Goal: Information Seeking & Learning: Learn about a topic

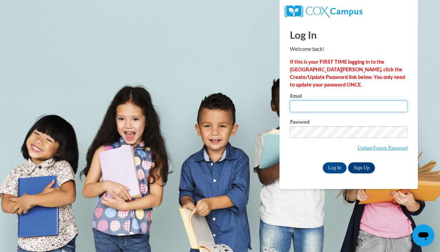
click at [333, 107] on input "Email" at bounding box center [349, 106] width 118 height 12
type input "maddywilson625@gmail.com"
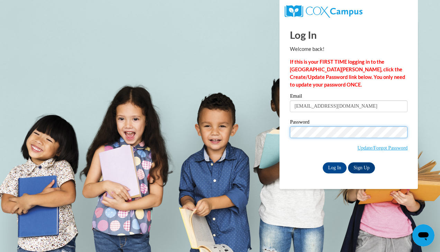
click at [323, 162] on input "Log In" at bounding box center [335, 167] width 24 height 11
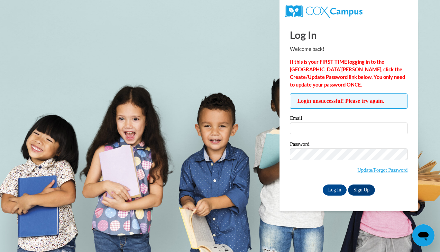
click at [300, 127] on input "Email" at bounding box center [349, 129] width 118 height 12
type input "mwilson@portagelearningcenters.com"
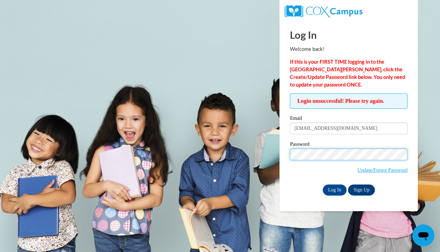
click at [323, 185] on input "Log In" at bounding box center [335, 190] width 24 height 11
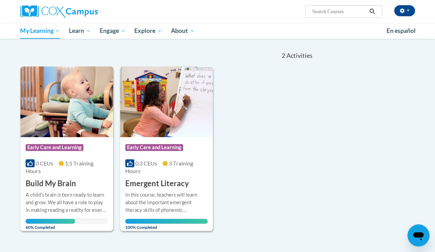
scroll to position [99, 0]
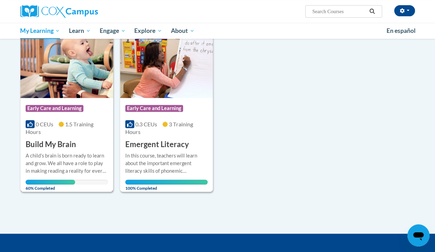
click at [84, 141] on div "Course Category: Early Care and Learning 0 CEUs 1.5 Training Hours COURSE Build…" at bounding box center [66, 124] width 93 height 52
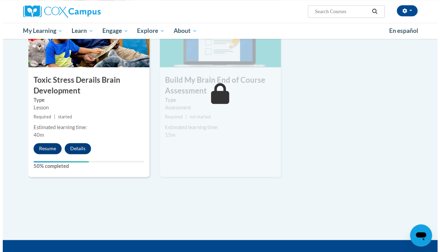
scroll to position [390, 0]
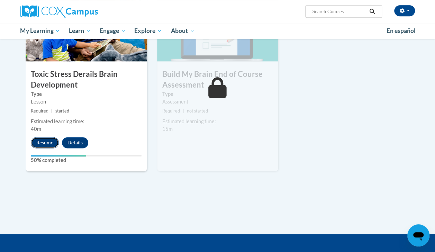
click at [42, 137] on button "Resume" at bounding box center [45, 142] width 28 height 11
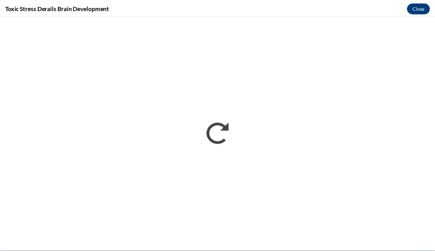
scroll to position [0, 0]
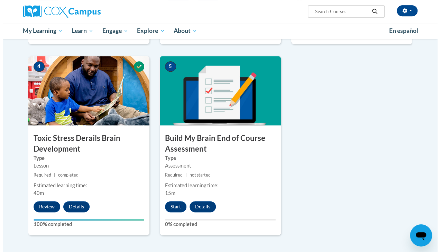
scroll to position [327, 0]
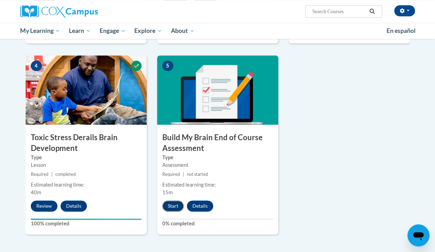
click at [174, 210] on button "Start" at bounding box center [172, 205] width 21 height 11
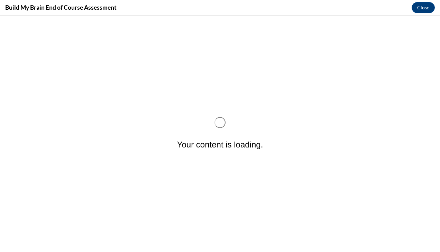
scroll to position [0, 0]
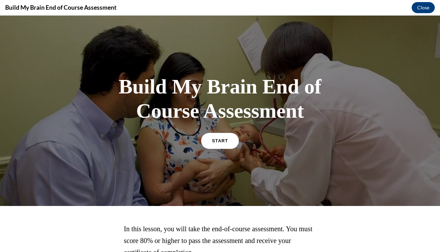
click at [225, 144] on link "START" at bounding box center [220, 141] width 38 height 16
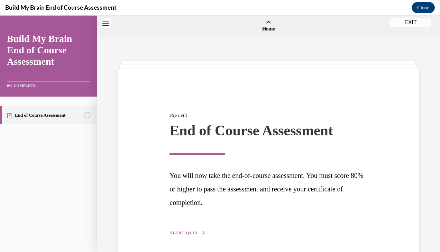
scroll to position [21, 0]
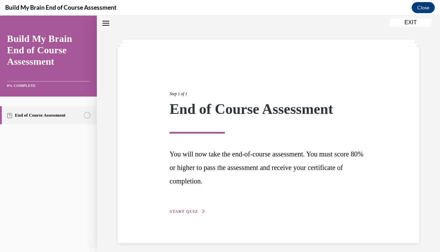
click at [185, 208] on button "START QUIZ" at bounding box center [188, 211] width 36 height 6
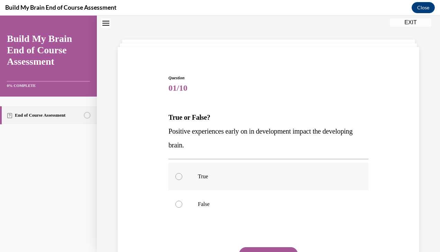
click at [257, 174] on p "True" at bounding box center [274, 176] width 153 height 7
click at [182, 174] on input "True" at bounding box center [179, 176] width 7 height 7
radio input "true"
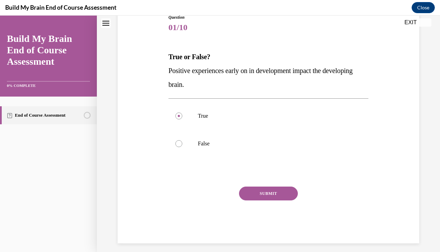
scroll to position [82, 0]
click at [274, 190] on button "SUBMIT" at bounding box center [268, 193] width 59 height 14
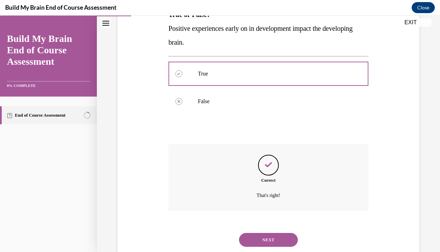
scroll to position [143, 0]
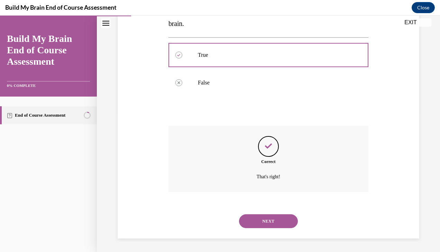
click at [272, 221] on button "NEXT" at bounding box center [268, 221] width 59 height 14
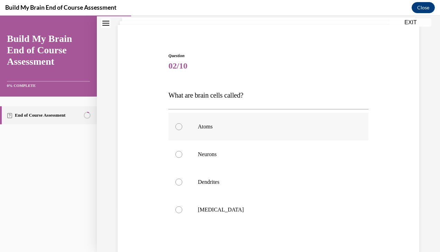
scroll to position [44, 0]
click at [289, 158] on label "Neurons" at bounding box center [269, 154] width 200 height 28
click at [182, 158] on input "Neurons" at bounding box center [179, 154] width 7 height 7
radio input "true"
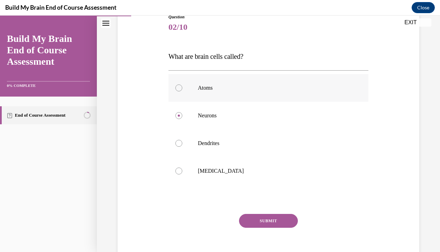
scroll to position [86, 0]
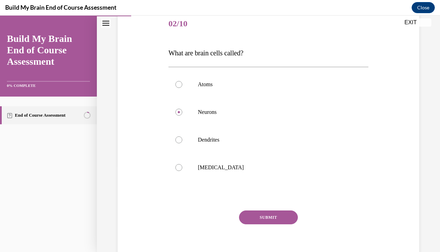
click at [269, 222] on button "SUBMIT" at bounding box center [268, 218] width 59 height 14
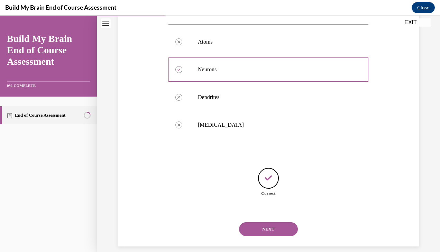
scroll to position [136, 0]
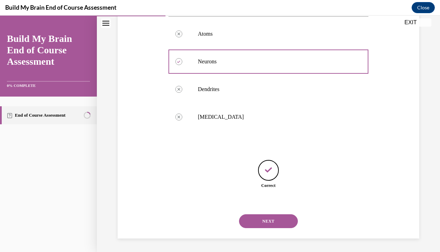
click at [268, 220] on button "NEXT" at bounding box center [268, 221] width 59 height 14
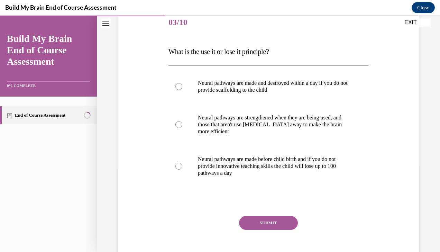
scroll to position [88, 0]
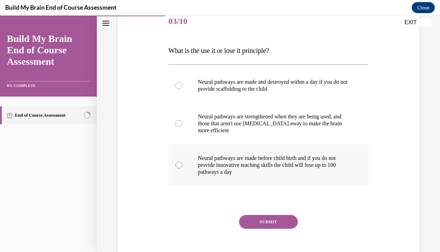
click at [321, 160] on p "Neural pathways are made before child birth and if you do not provide innovativ…" at bounding box center [274, 165] width 153 height 21
click at [182, 162] on input "Neural pathways are made before child birth and if you do not provide innovativ…" at bounding box center [179, 165] width 7 height 7
radio input "true"
click at [279, 226] on button "SUBMIT" at bounding box center [268, 222] width 59 height 14
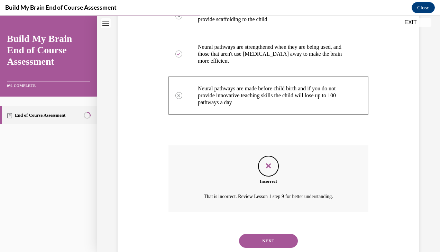
scroll to position [178, 0]
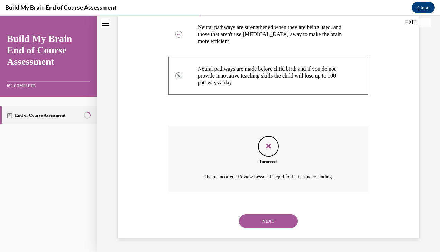
click at [284, 222] on button "NEXT" at bounding box center [268, 221] width 59 height 14
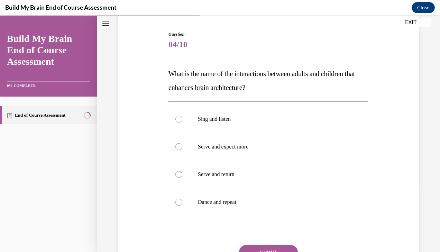
scroll to position [66, 0]
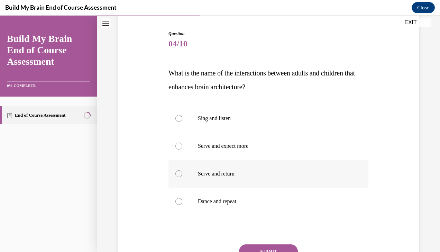
click at [215, 169] on label "Serve and return" at bounding box center [269, 174] width 200 height 28
click at [182, 170] on input "Serve and return" at bounding box center [179, 173] width 7 height 7
radio input "true"
click at [263, 247] on button "SUBMIT" at bounding box center [268, 251] width 59 height 14
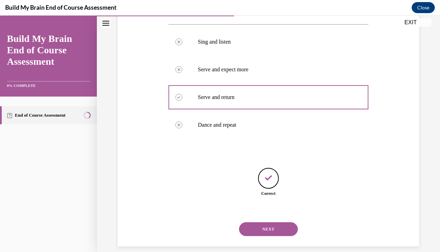
scroll to position [150, 0]
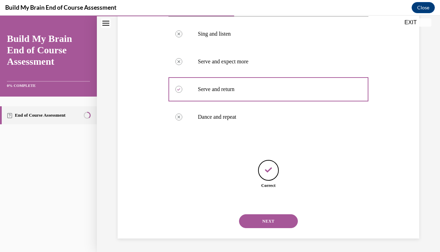
click at [260, 223] on button "NEXT" at bounding box center [268, 221] width 59 height 14
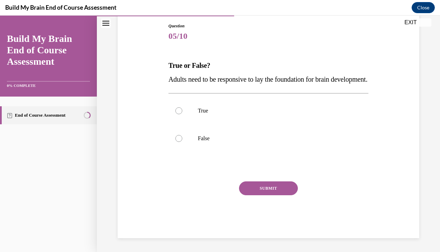
scroll to position [77, 0]
click at [212, 114] on p "True" at bounding box center [274, 110] width 153 height 7
click at [182, 114] on input "True" at bounding box center [179, 110] width 7 height 7
radio input "true"
click at [256, 195] on button "SUBMIT" at bounding box center [268, 188] width 59 height 14
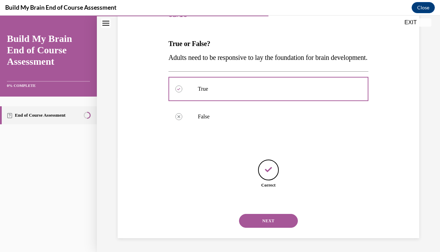
scroll to position [109, 0]
click at [262, 225] on button "NEXT" at bounding box center [268, 221] width 59 height 14
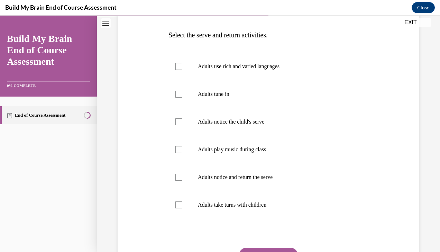
scroll to position [104, 0]
click at [282, 132] on label "Adults notice the child's serve" at bounding box center [269, 122] width 200 height 28
click at [182, 125] on input "Adults notice the child's serve" at bounding box center [179, 121] width 7 height 7
checkbox input "true"
click at [255, 74] on label "Adults use rich and varied languages" at bounding box center [269, 66] width 200 height 28
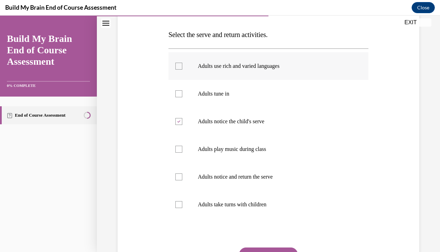
click at [182, 70] on input "Adults use rich and varied languages" at bounding box center [179, 66] width 7 height 7
checkbox input "true"
click at [255, 88] on label "Adults tune in" at bounding box center [269, 94] width 200 height 28
click at [182, 90] on input "Adults tune in" at bounding box center [179, 93] width 7 height 7
checkbox input "true"
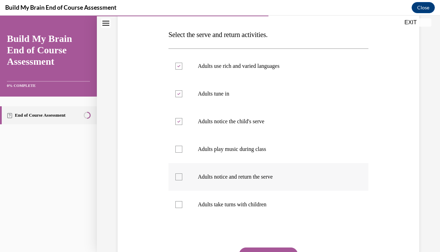
click at [263, 169] on label "Adults notice and return the serve" at bounding box center [269, 177] width 200 height 28
click at [182, 173] on input "Adults notice and return the serve" at bounding box center [179, 176] width 7 height 7
checkbox input "true"
click at [289, 197] on label "Adults take turns with children" at bounding box center [269, 205] width 200 height 28
click at [182, 201] on input "Adults take turns with children" at bounding box center [179, 204] width 7 height 7
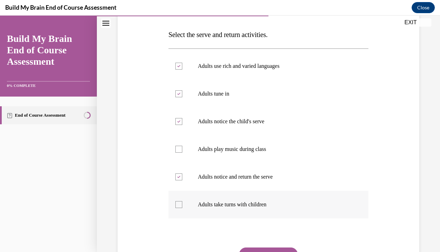
checkbox input "true"
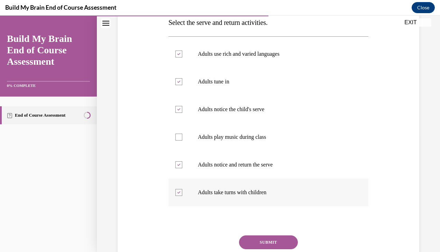
scroll to position [118, 0]
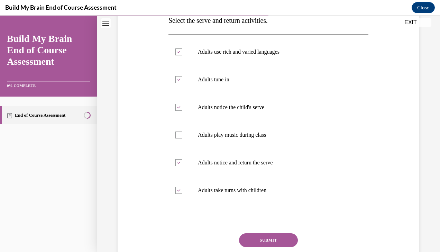
click at [265, 235] on button "SUBMIT" at bounding box center [268, 240] width 59 height 14
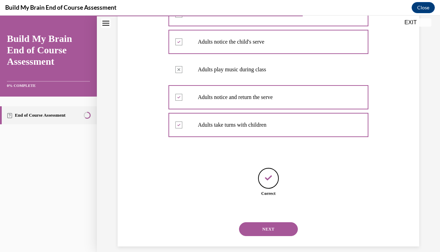
scroll to position [192, 0]
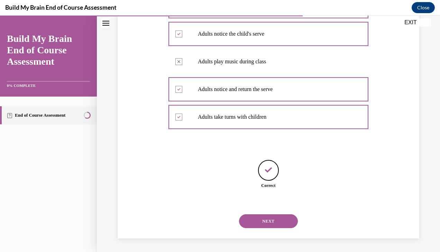
click at [244, 225] on button "NEXT" at bounding box center [268, 221] width 59 height 14
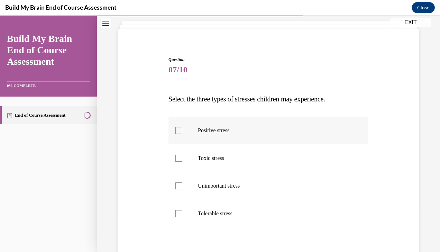
scroll to position [40, 0]
click at [234, 126] on label "Positive stress" at bounding box center [269, 130] width 200 height 28
click at [182, 127] on input "Positive stress" at bounding box center [179, 130] width 7 height 7
checkbox input "true"
click at [227, 162] on label "Toxic stress" at bounding box center [269, 158] width 200 height 28
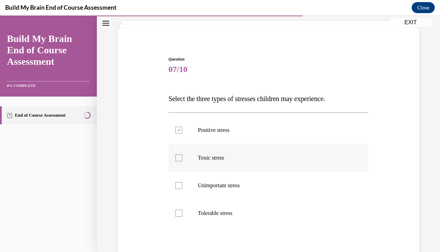
click at [182, 161] on input "Toxic stress" at bounding box center [179, 157] width 7 height 7
checkbox input "true"
click at [235, 213] on p "Tolerable stress" at bounding box center [274, 213] width 153 height 7
click at [182, 213] on input "Tolerable stress" at bounding box center [179, 213] width 7 height 7
checkbox input "true"
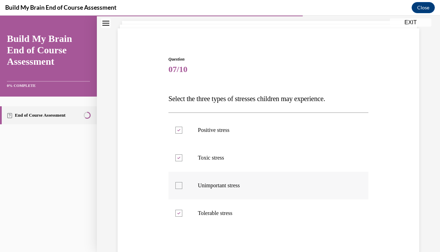
scroll to position [115, 0]
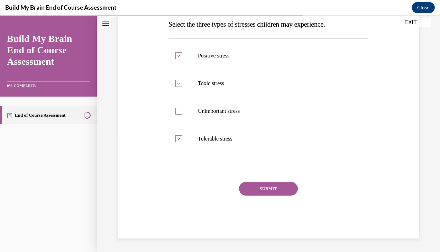
click at [288, 185] on button "SUBMIT" at bounding box center [268, 189] width 59 height 14
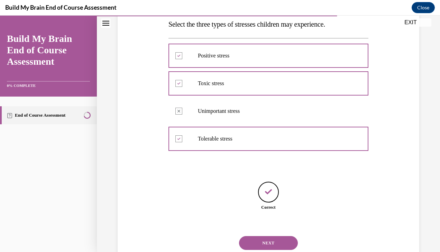
scroll to position [136, 0]
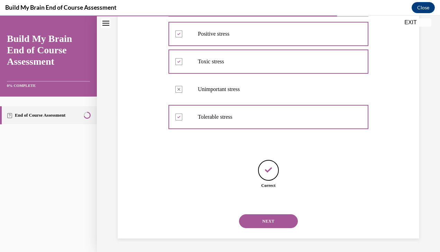
click at [289, 217] on button "NEXT" at bounding box center [268, 221] width 59 height 14
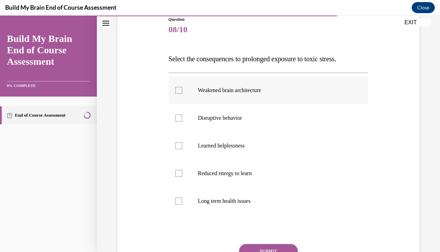
scroll to position [80, 0]
click at [239, 118] on p "Disruptive behavior" at bounding box center [274, 117] width 153 height 7
click at [182, 118] on input "Disruptive behavior" at bounding box center [179, 117] width 7 height 7
checkbox input "true"
click at [236, 172] on p "Reduced energy to learn" at bounding box center [274, 173] width 153 height 7
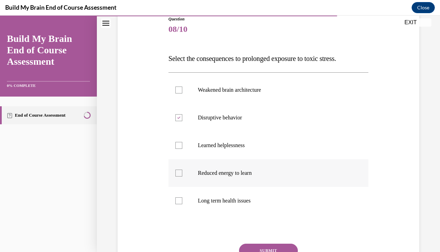
click at [182, 172] on input "Reduced energy to learn" at bounding box center [179, 173] width 7 height 7
checkbox input "true"
click at [244, 91] on p "Weakened brain architecture" at bounding box center [274, 90] width 153 height 7
click at [182, 91] on input "Weakened brain architecture" at bounding box center [179, 90] width 7 height 7
checkbox input "true"
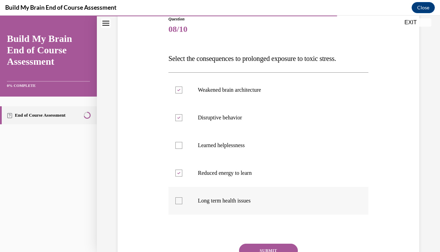
click at [218, 199] on p "Long term health issues" at bounding box center [274, 200] width 153 height 7
click at [182, 199] on input "Long term health issues" at bounding box center [179, 200] width 7 height 7
checkbox input "true"
click at [230, 141] on label "Learned helplessness" at bounding box center [269, 146] width 200 height 28
click at [182, 142] on input "Learned helplessness" at bounding box center [179, 145] width 7 height 7
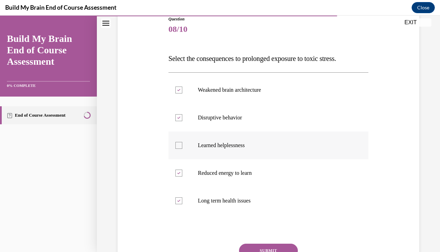
checkbox input "true"
click at [257, 247] on button "SUBMIT" at bounding box center [268, 251] width 59 height 14
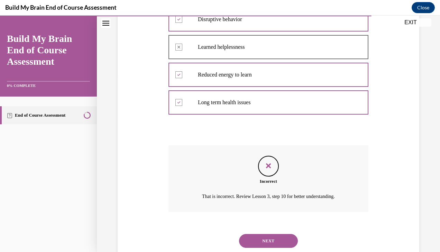
scroll to position [198, 0]
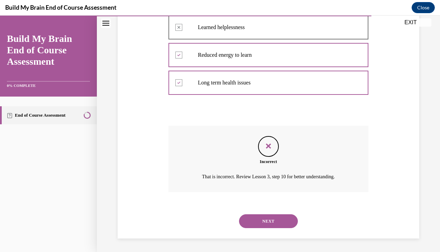
click at [262, 223] on button "NEXT" at bounding box center [268, 221] width 59 height 14
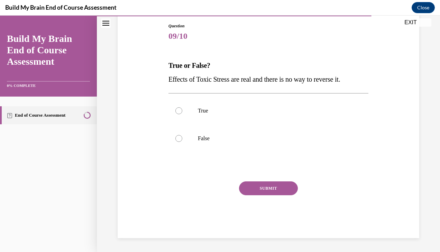
scroll to position [73, 0]
click at [236, 109] on p "True" at bounding box center [274, 111] width 153 height 7
click at [182, 109] on input "True" at bounding box center [179, 111] width 7 height 7
radio input "true"
click at [226, 147] on label "False" at bounding box center [269, 139] width 200 height 28
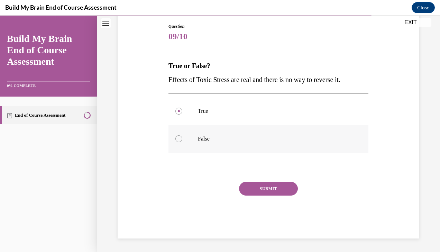
click at [182, 142] on input "False" at bounding box center [179, 138] width 7 height 7
radio input "true"
click at [249, 184] on button "SUBMIT" at bounding box center [268, 189] width 59 height 14
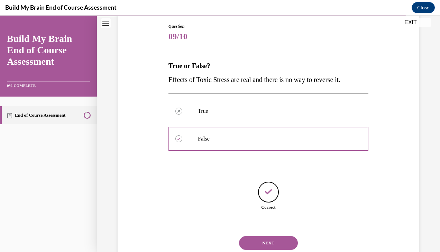
scroll to position [95, 0]
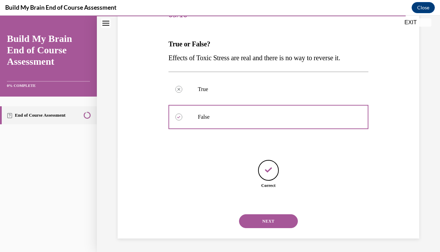
click at [267, 220] on button "NEXT" at bounding box center [268, 221] width 59 height 14
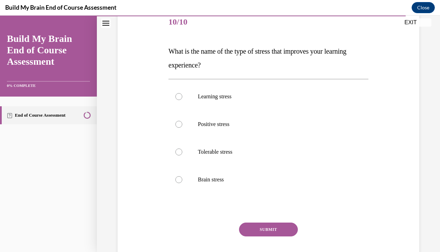
scroll to position [77, 0]
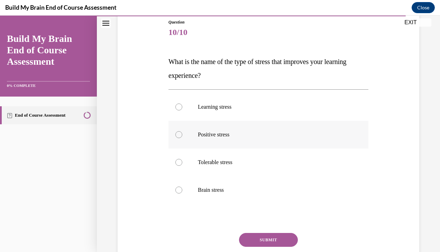
click at [229, 138] on label "Positive stress" at bounding box center [269, 135] width 200 height 28
click at [182, 138] on input "Positive stress" at bounding box center [179, 134] width 7 height 7
radio input "true"
click at [255, 237] on button "SUBMIT" at bounding box center [268, 240] width 59 height 14
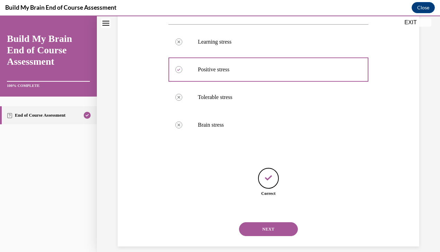
scroll to position [150, 0]
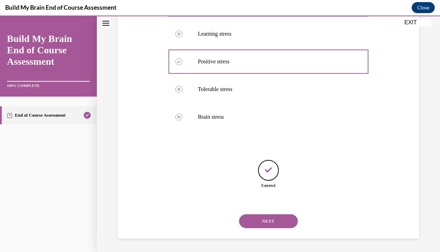
click at [252, 220] on button "NEXT" at bounding box center [268, 221] width 59 height 14
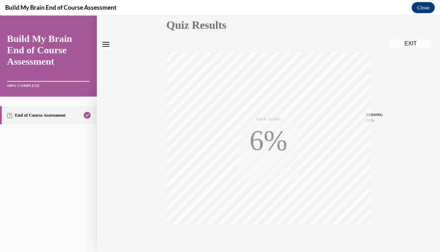
scroll to position [118, 0]
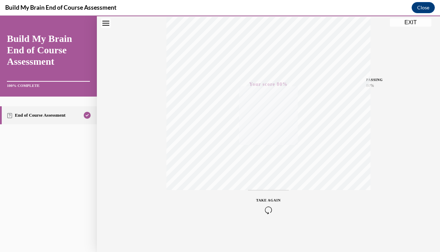
click at [264, 211] on icon "button" at bounding box center [269, 210] width 25 height 8
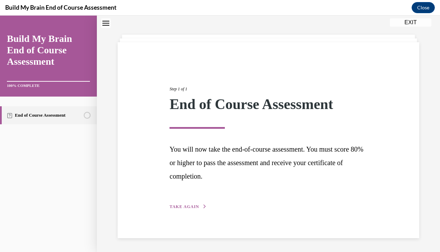
scroll to position [26, 0]
click at [199, 204] on div "Step 1 of 1 End of Course Assessment You will now take the end-of-course assess…" at bounding box center [268, 140] width 208 height 141
click at [201, 210] on button "TAKE AGAIN" at bounding box center [188, 207] width 37 height 6
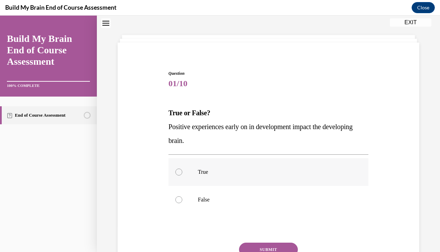
click at [198, 178] on label "True" at bounding box center [269, 172] width 200 height 28
click at [182, 176] on input "True" at bounding box center [179, 172] width 7 height 7
radio input "true"
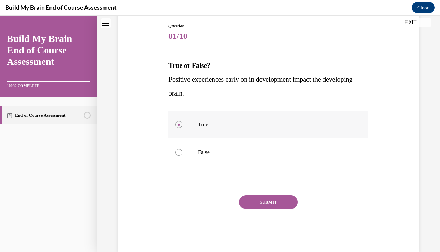
scroll to position [75, 0]
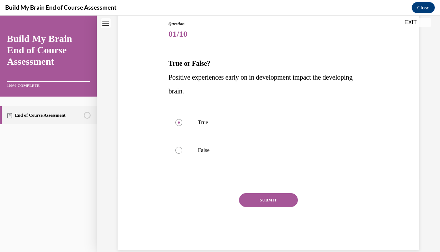
click at [267, 197] on button "SUBMIT" at bounding box center [268, 200] width 59 height 14
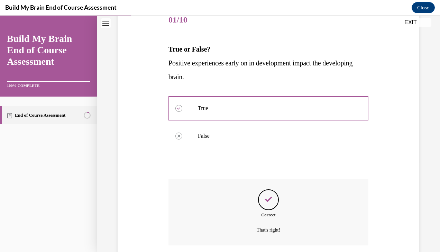
scroll to position [143, 0]
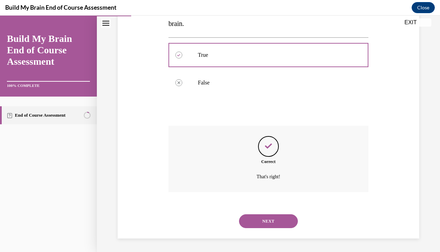
click at [267, 224] on button "NEXT" at bounding box center [268, 221] width 59 height 14
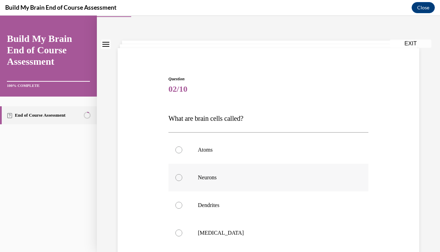
click at [239, 173] on label "Neurons" at bounding box center [269, 178] width 200 height 28
click at [182, 174] on input "Neurons" at bounding box center [179, 177] width 7 height 7
radio input "true"
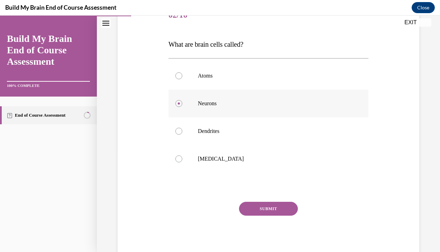
scroll to position [115, 0]
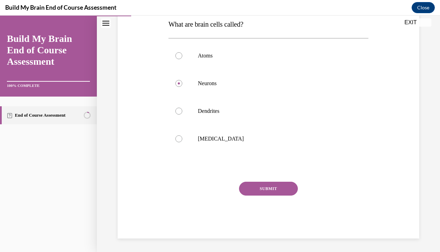
click at [255, 190] on button "SUBMIT" at bounding box center [268, 189] width 59 height 14
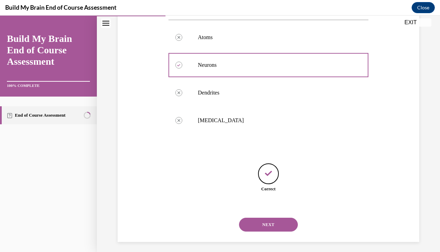
scroll to position [136, 0]
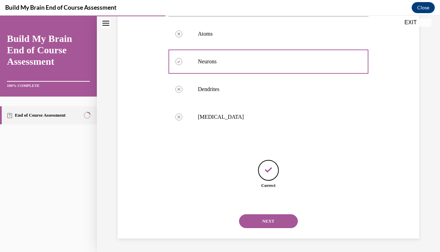
click at [266, 221] on button "NEXT" at bounding box center [268, 221] width 59 height 14
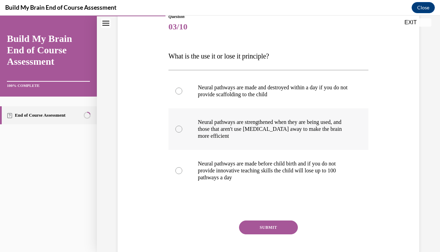
scroll to position [83, 0]
click at [272, 137] on p "Neural pathways are strengthened when they are being used, and those that aren'…" at bounding box center [274, 128] width 153 height 21
click at [182, 132] on input "Neural pathways are strengthened when they are being used, and those that aren'…" at bounding box center [179, 128] width 7 height 7
radio input "true"
click at [257, 233] on button "SUBMIT" at bounding box center [268, 227] width 59 height 14
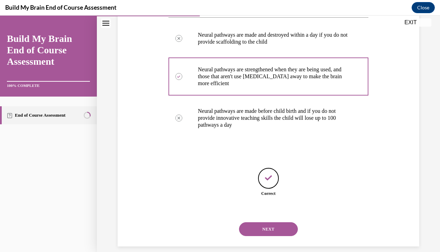
scroll to position [143, 0]
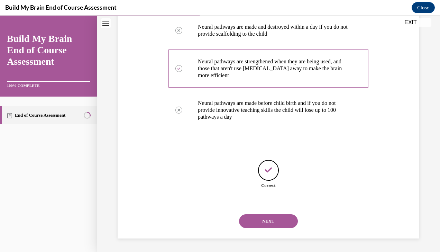
click at [267, 226] on button "NEXT" at bounding box center [268, 221] width 59 height 14
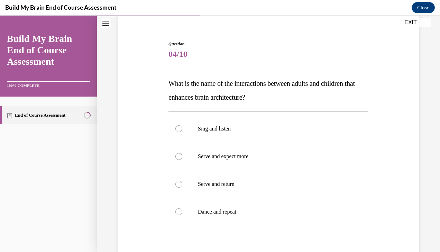
scroll to position [58, 0]
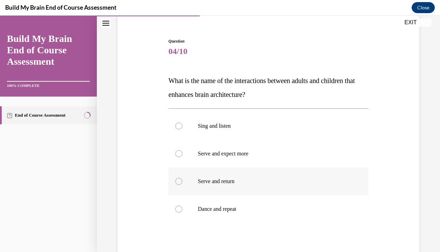
click at [256, 173] on label "Serve and return" at bounding box center [269, 182] width 200 height 28
click at [182, 178] on input "Serve and return" at bounding box center [179, 181] width 7 height 7
radio input "true"
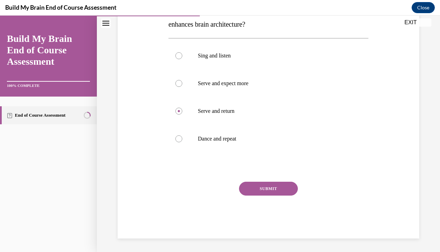
click at [260, 185] on button "SUBMIT" at bounding box center [268, 189] width 59 height 14
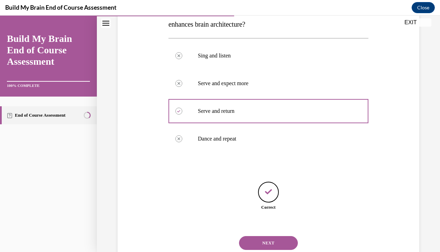
scroll to position [150, 0]
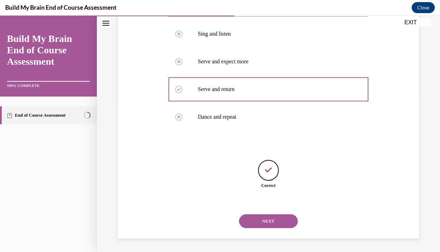
click at [260, 220] on button "NEXT" at bounding box center [268, 221] width 59 height 14
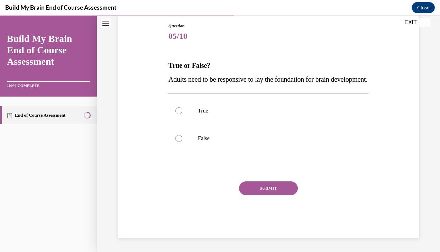
scroll to position [77, 0]
click at [260, 114] on p "True" at bounding box center [274, 110] width 153 height 7
click at [182, 114] on input "True" at bounding box center [179, 110] width 7 height 7
radio input "true"
click at [267, 195] on button "SUBMIT" at bounding box center [268, 188] width 59 height 14
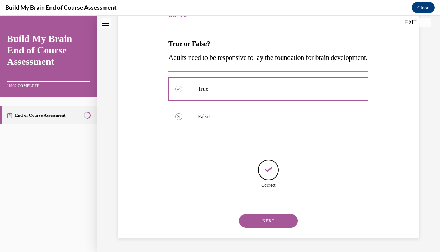
scroll to position [109, 0]
click at [258, 218] on button "NEXT" at bounding box center [268, 221] width 59 height 14
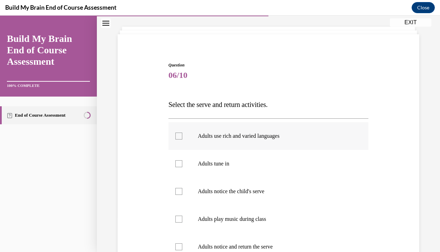
scroll to position [36, 0]
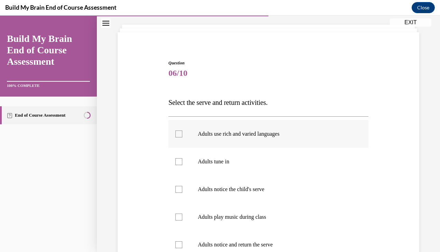
click at [249, 131] on p "Adults use rich and varied languages" at bounding box center [274, 134] width 153 height 7
click at [182, 131] on input "Adults use rich and varied languages" at bounding box center [179, 134] width 7 height 7
checkbox input "true"
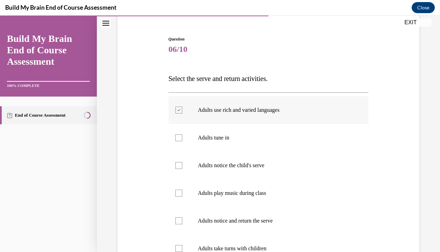
scroll to position [61, 0]
click at [249, 131] on label "Adults tune in" at bounding box center [269, 138] width 200 height 28
click at [182, 134] on input "Adults tune in" at bounding box center [179, 137] width 7 height 7
checkbox input "true"
click at [252, 162] on p "Adults notice the child's serve" at bounding box center [274, 165] width 153 height 7
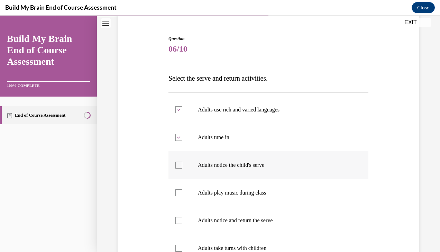
click at [182, 162] on input "Adults notice the child's serve" at bounding box center [179, 165] width 7 height 7
checkbox input "true"
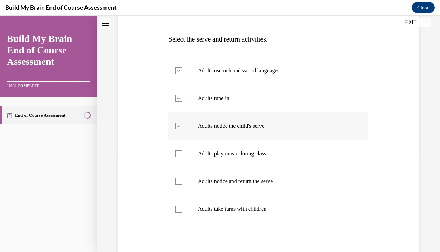
scroll to position [103, 0]
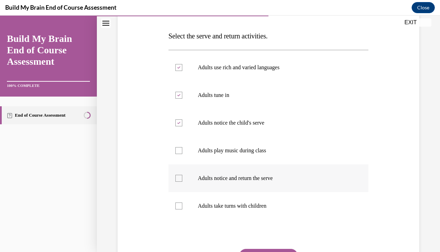
click at [252, 176] on p "Adults notice and return the serve" at bounding box center [274, 178] width 153 height 7
click at [182, 176] on input "Adults notice and return the serve" at bounding box center [179, 178] width 7 height 7
checkbox input "true"
click at [246, 205] on p "Adults take turns with children" at bounding box center [274, 206] width 153 height 7
click at [182, 205] on input "Adults take turns with children" at bounding box center [179, 206] width 7 height 7
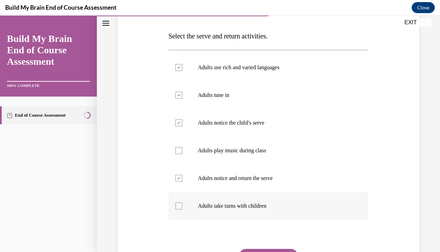
checkbox input "true"
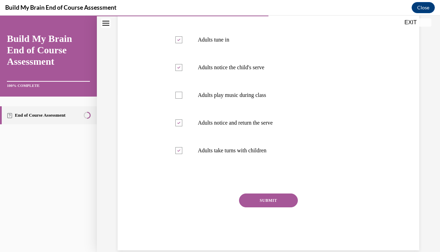
click at [275, 202] on button "SUBMIT" at bounding box center [268, 201] width 59 height 14
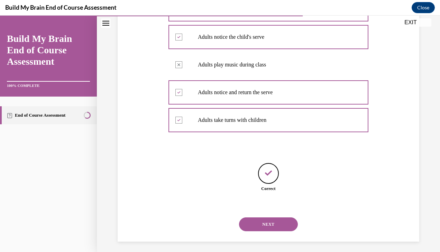
scroll to position [192, 0]
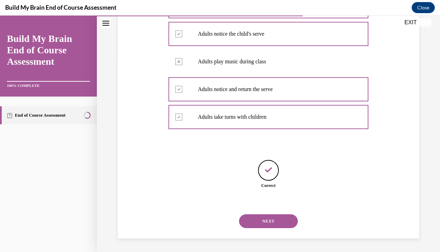
click at [278, 219] on button "NEXT" at bounding box center [268, 221] width 59 height 14
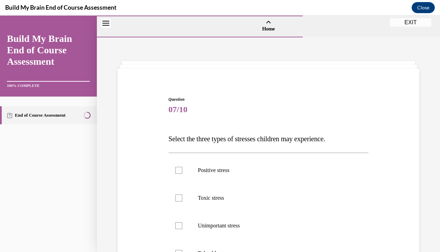
scroll to position [53, 0]
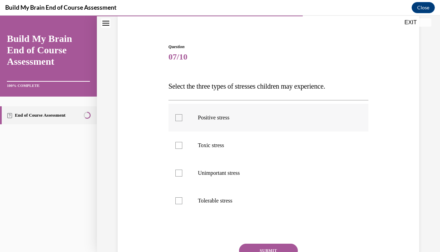
click at [273, 124] on label "Positive stress" at bounding box center [269, 118] width 200 height 28
click at [182, 121] on input "Positive stress" at bounding box center [179, 117] width 7 height 7
checkbox input "true"
click at [262, 153] on label "Toxic stress" at bounding box center [269, 146] width 200 height 28
click at [182, 149] on input "Toxic stress" at bounding box center [179, 145] width 7 height 7
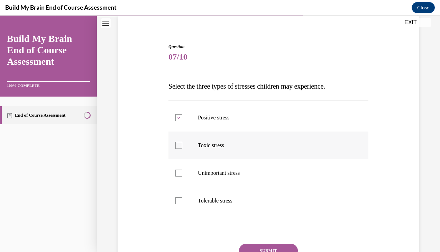
checkbox input "true"
click at [254, 213] on label "Tolerable stress" at bounding box center [269, 201] width 200 height 28
click at [182, 204] on input "Tolerable stress" at bounding box center [179, 200] width 7 height 7
checkbox input "true"
click at [279, 245] on button "SUBMIT" at bounding box center [268, 251] width 59 height 14
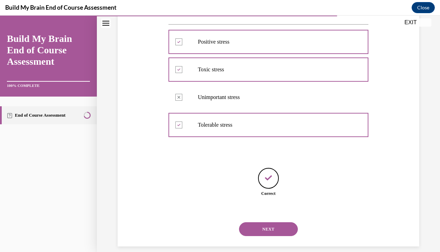
scroll to position [136, 0]
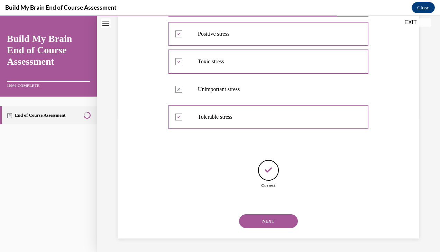
click at [278, 208] on div "NEXT" at bounding box center [269, 221] width 200 height 28
click at [276, 222] on button "NEXT" at bounding box center [268, 221] width 59 height 14
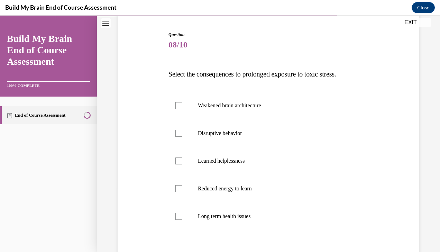
scroll to position [68, 0]
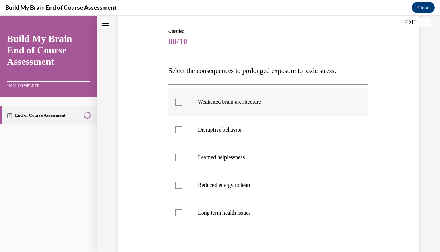
click at [310, 108] on label "Weakened brain architecture" at bounding box center [269, 102] width 200 height 28
click at [182, 106] on input "Weakened brain architecture" at bounding box center [179, 102] width 7 height 7
checkbox input "true"
click at [300, 133] on label "Disruptive behavior" at bounding box center [269, 130] width 200 height 28
click at [182, 133] on input "Disruptive behavior" at bounding box center [179, 129] width 7 height 7
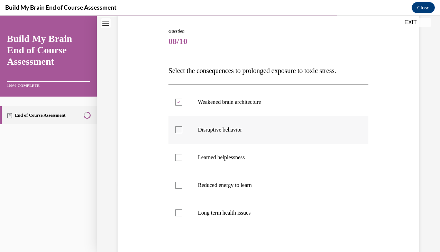
checkbox input "true"
click at [295, 181] on label "Reduced energy to learn" at bounding box center [269, 185] width 200 height 28
click at [182, 182] on input "Reduced energy to learn" at bounding box center [179, 185] width 7 height 7
checkbox input "true"
click at [287, 214] on p "Long term health issues" at bounding box center [274, 212] width 153 height 7
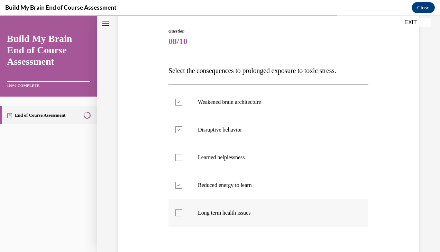
click at [182, 214] on input "Long term health issues" at bounding box center [179, 212] width 7 height 7
checkbox input "true"
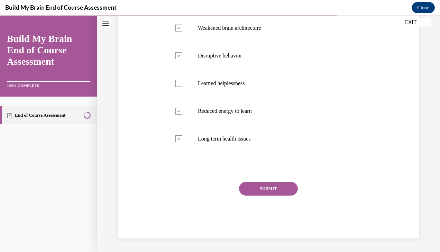
click at [286, 189] on button "SUBMIT" at bounding box center [268, 189] width 59 height 14
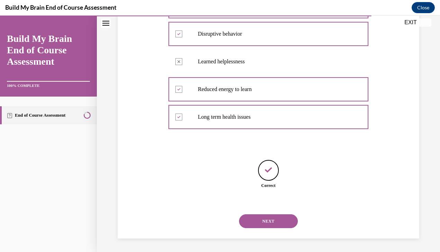
click at [279, 223] on button "NEXT" at bounding box center [268, 221] width 59 height 14
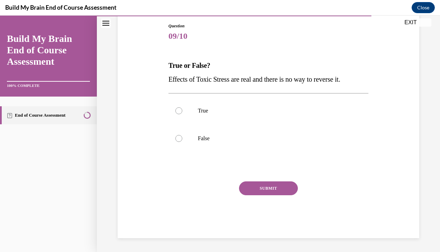
scroll to position [73, 0]
click at [262, 145] on label "False" at bounding box center [269, 139] width 200 height 28
click at [182, 142] on input "False" at bounding box center [179, 138] width 7 height 7
radio input "true"
click at [266, 189] on button "SUBMIT" at bounding box center [268, 189] width 59 height 14
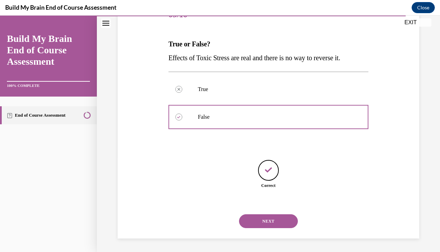
click at [271, 226] on button "NEXT" at bounding box center [268, 221] width 59 height 14
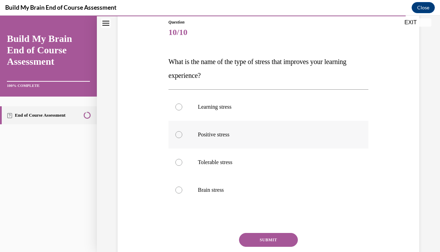
click at [279, 136] on p "Positive stress" at bounding box center [274, 134] width 153 height 7
click at [182, 136] on input "Positive stress" at bounding box center [179, 134] width 7 height 7
radio input "true"
click at [280, 240] on button "SUBMIT" at bounding box center [268, 240] width 59 height 14
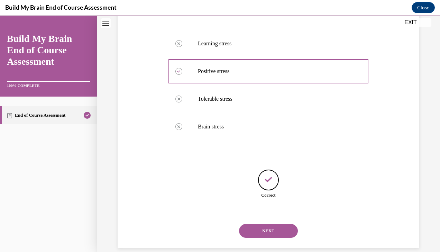
scroll to position [150, 0]
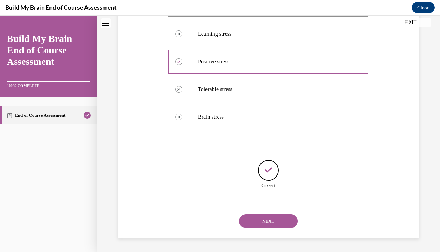
click at [278, 229] on div "NEXT" at bounding box center [269, 221] width 200 height 28
click at [277, 226] on button "NEXT" at bounding box center [268, 221] width 59 height 14
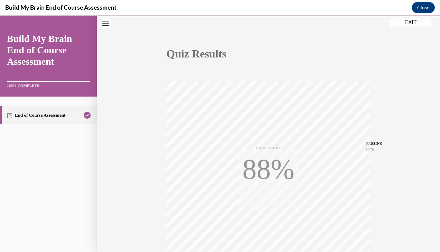
scroll to position [55, 0]
click at [420, 26] on button "EXIT" at bounding box center [411, 22] width 42 height 8
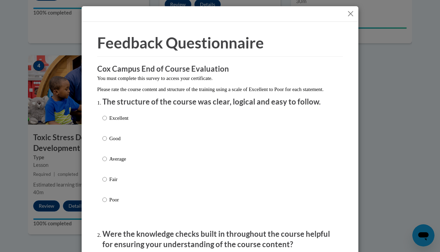
click at [142, 133] on div "Excellent Good Average Fair Poor" at bounding box center [219, 167] width 235 height 113
click at [120, 122] on p "Excellent" at bounding box center [118, 118] width 19 height 8
click at [107, 122] on input "Excellent" at bounding box center [104, 118] width 5 height 8
radio input "true"
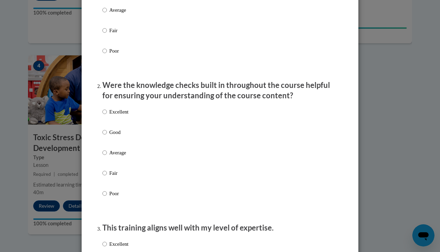
scroll to position [178, 0]
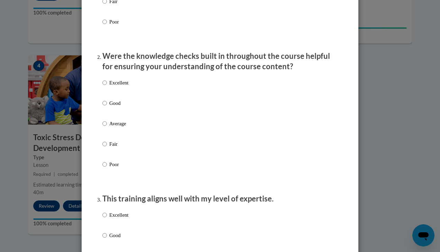
click at [109, 107] on p "Good" at bounding box center [118, 103] width 19 height 8
click at [107, 107] on input "Good" at bounding box center [104, 103] width 5 height 8
radio input "true"
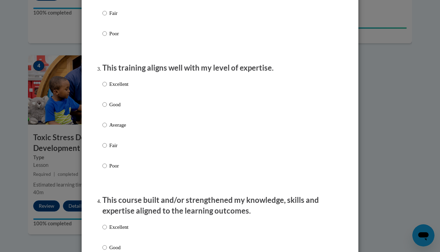
scroll to position [320, 0]
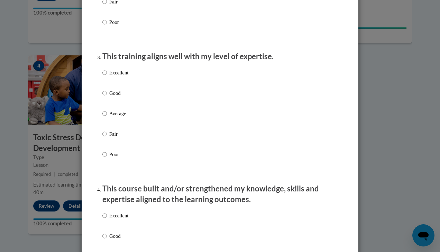
click at [111, 77] on p "Excellent" at bounding box center [118, 73] width 19 height 8
click at [107, 77] on input "Excellent" at bounding box center [104, 73] width 5 height 8
radio input "true"
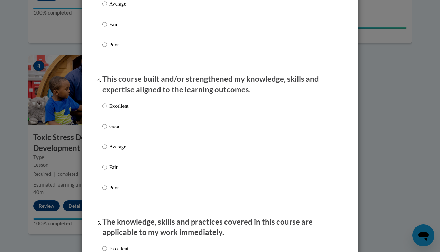
scroll to position [438, 0]
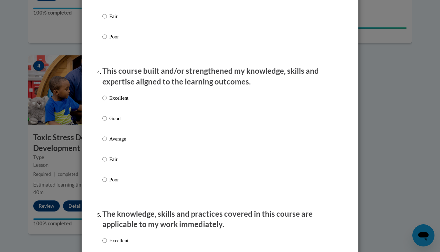
click at [114, 122] on p "Good" at bounding box center [118, 119] width 19 height 8
click at [107, 122] on input "Good" at bounding box center [104, 119] width 5 height 8
radio input "true"
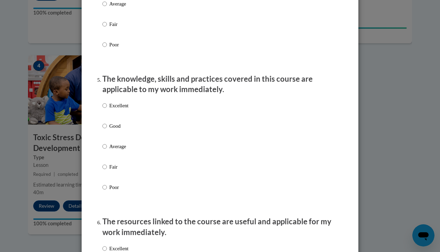
click at [113, 130] on p "Good" at bounding box center [118, 126] width 19 height 8
click at [107, 130] on input "Good" at bounding box center [104, 126] width 5 height 8
radio input "true"
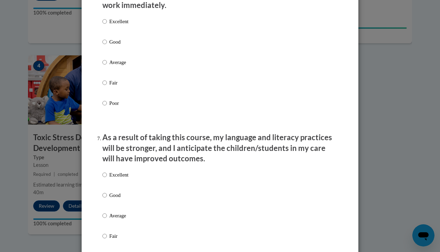
scroll to position [915, 0]
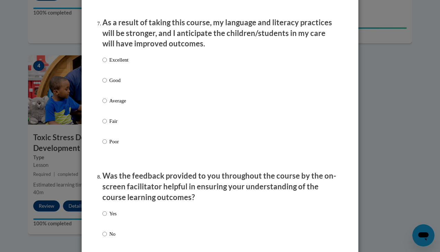
click at [111, 84] on p "Good" at bounding box center [118, 81] width 19 height 8
click at [107, 84] on input "Good" at bounding box center [104, 81] width 5 height 8
radio input "true"
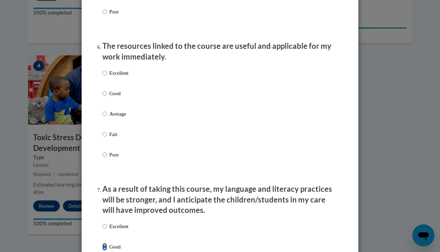
scroll to position [748, 0]
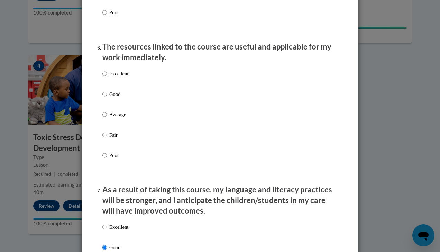
click at [123, 86] on label "Excellent" at bounding box center [115, 79] width 26 height 19
click at [107, 78] on input "Excellent" at bounding box center [104, 74] width 5 height 8
radio input "true"
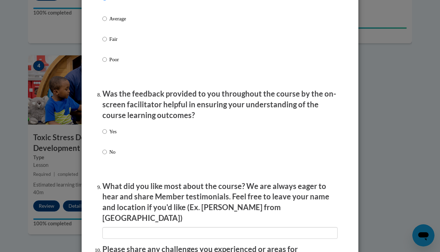
scroll to position [1011, 0]
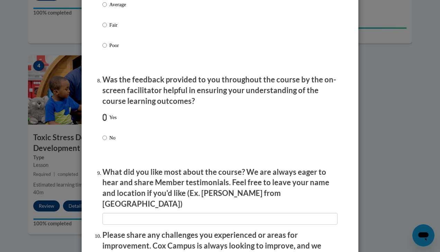
click at [104, 121] on input "Yes" at bounding box center [104, 118] width 5 height 8
radio input "true"
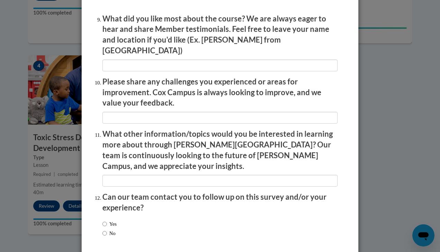
scroll to position [1170, 0]
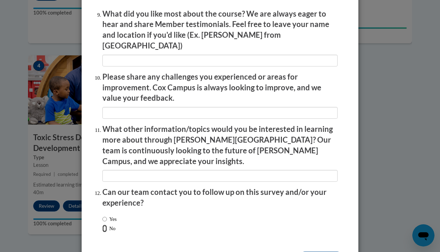
click at [103, 225] on input "No" at bounding box center [104, 229] width 5 height 8
radio input "true"
click at [314, 252] on input "Submit feedback" at bounding box center [321, 257] width 44 height 11
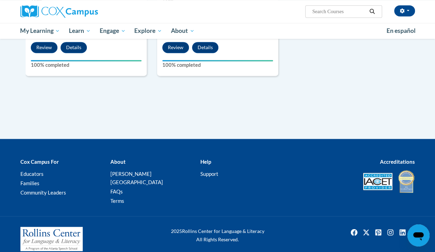
scroll to position [485, 0]
